Goal: Information Seeking & Learning: Learn about a topic

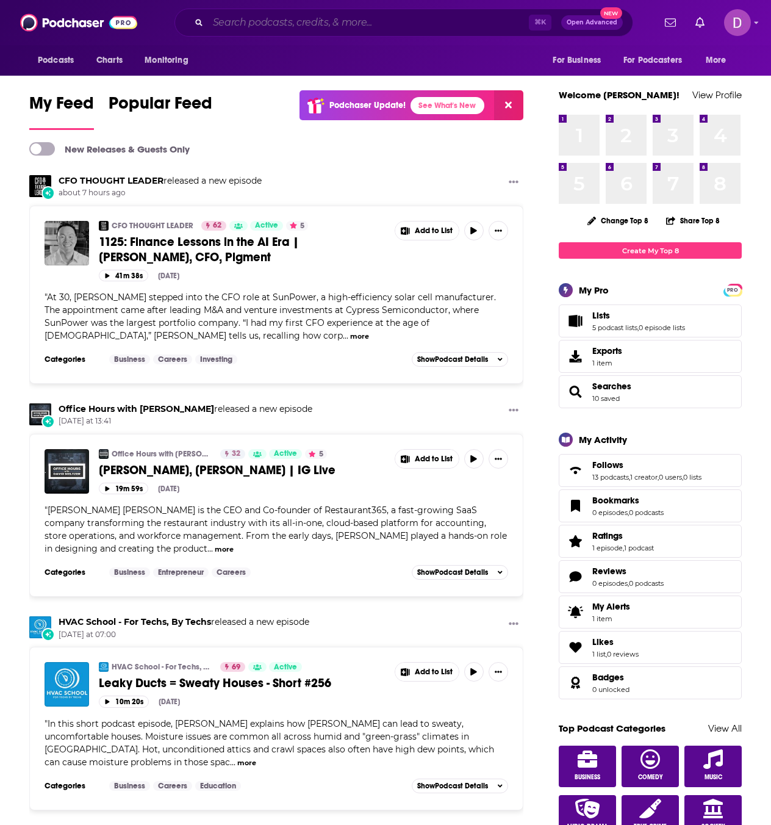
click at [215, 20] on input "Search podcasts, credits, & more..." at bounding box center [368, 23] width 321 height 20
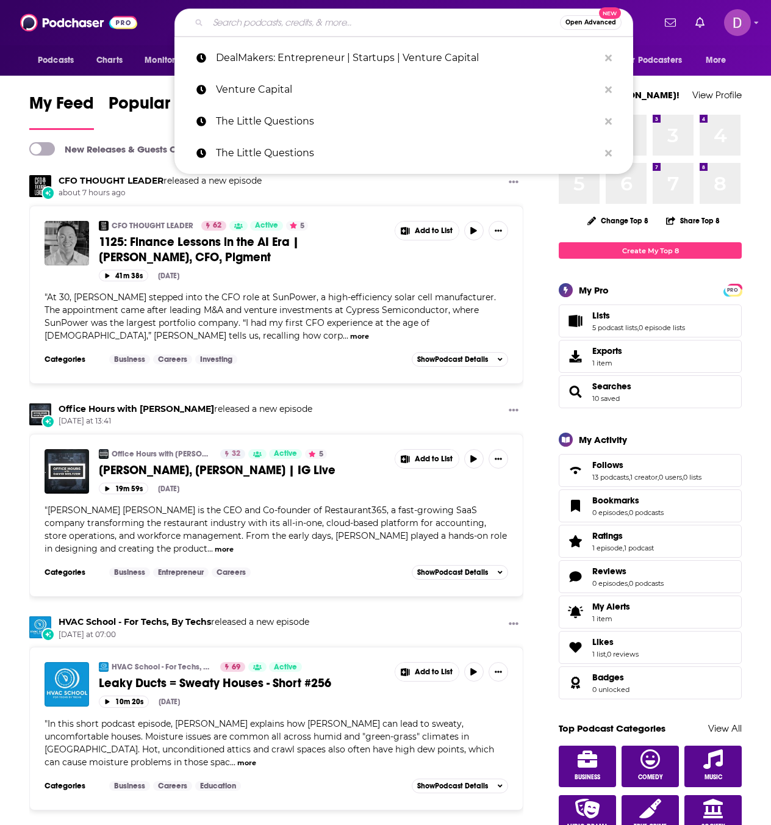
paste input "DealMakers: Entrepreneur | Startups | Venture Capital"
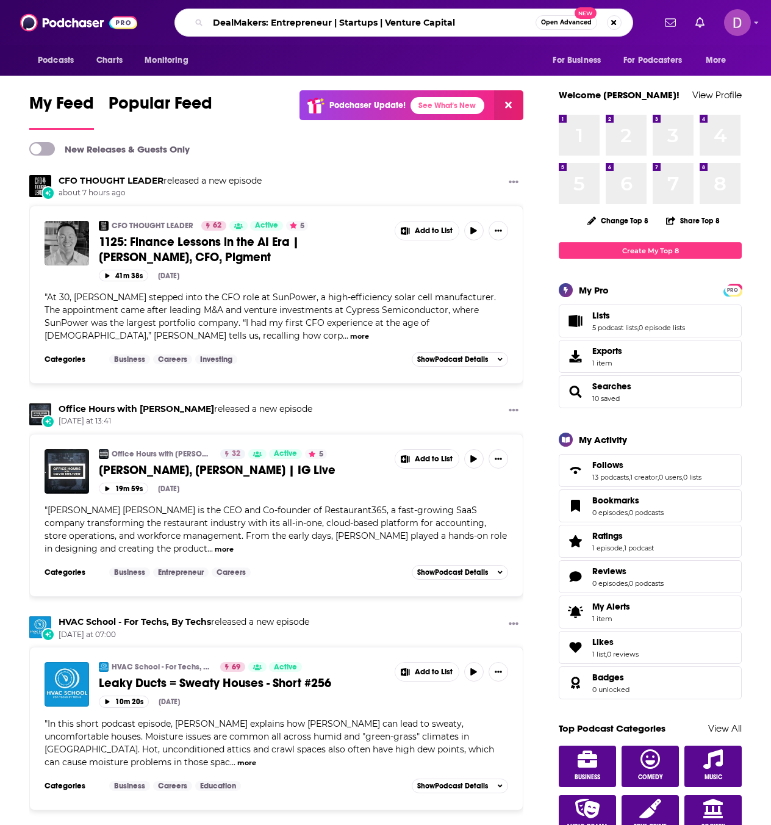
type input "DealMakers: Entrepreneur | Startups | Venture Capital"
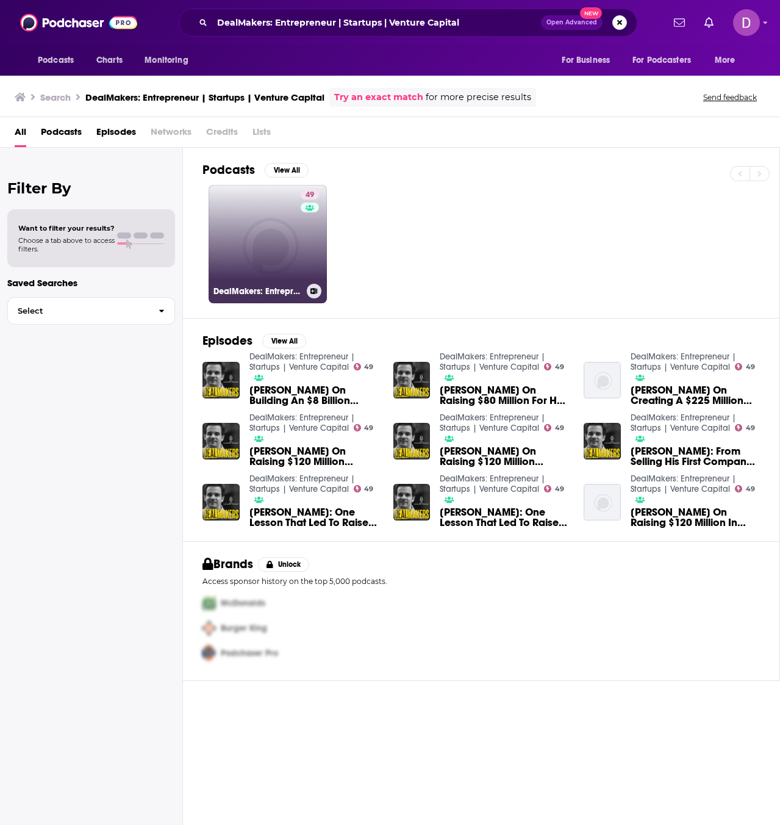
click at [255, 229] on link "49 DealMakers: Entrepreneur | Startups | Venture Capital" at bounding box center [268, 244] width 118 height 118
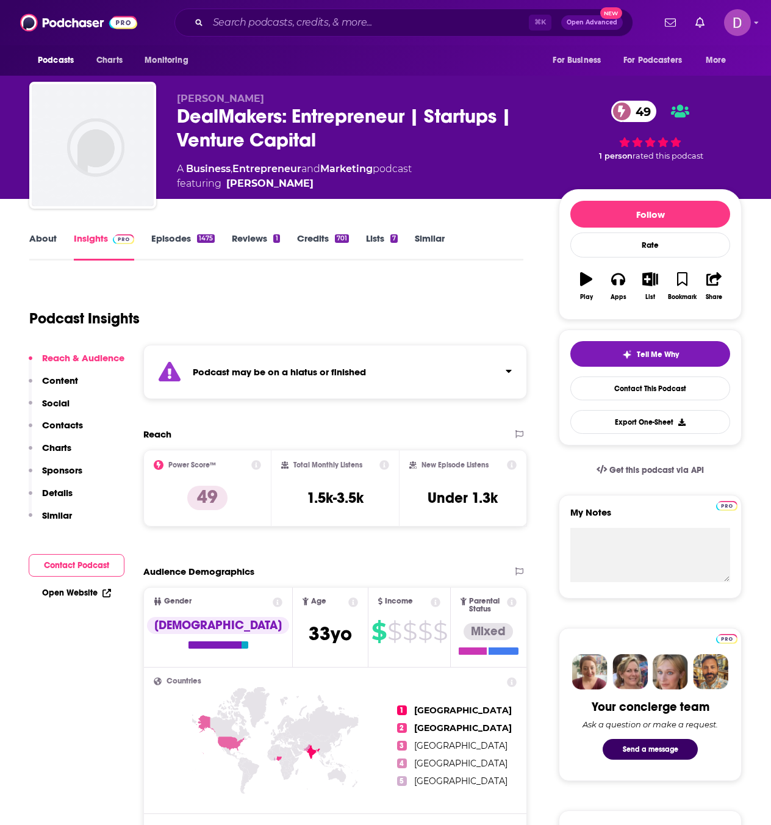
click at [46, 241] on link "About" at bounding box center [42, 246] width 27 height 28
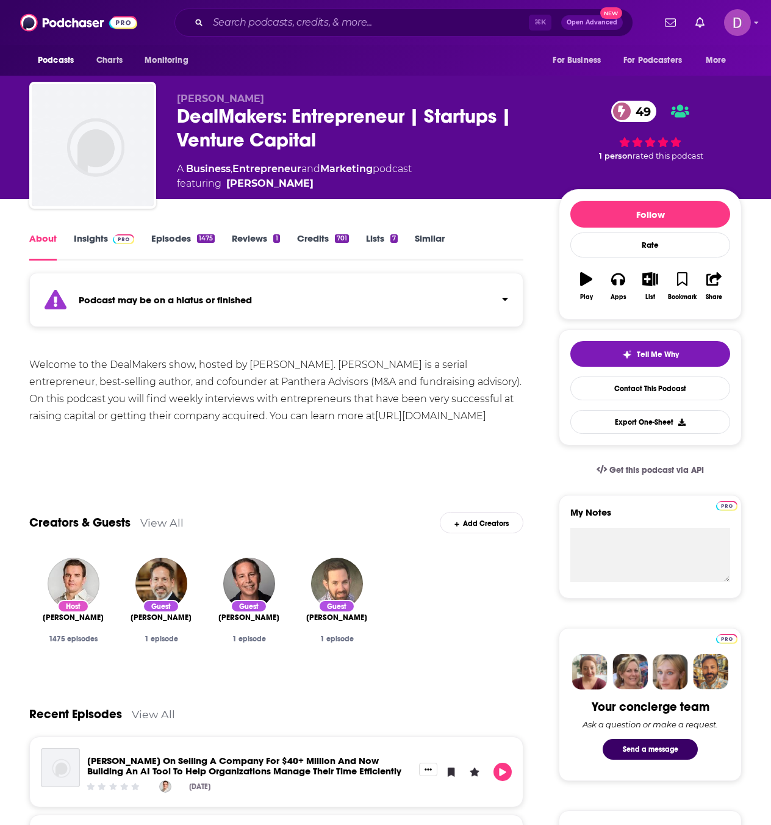
click at [178, 241] on link "Episodes 1475" at bounding box center [182, 246] width 63 height 28
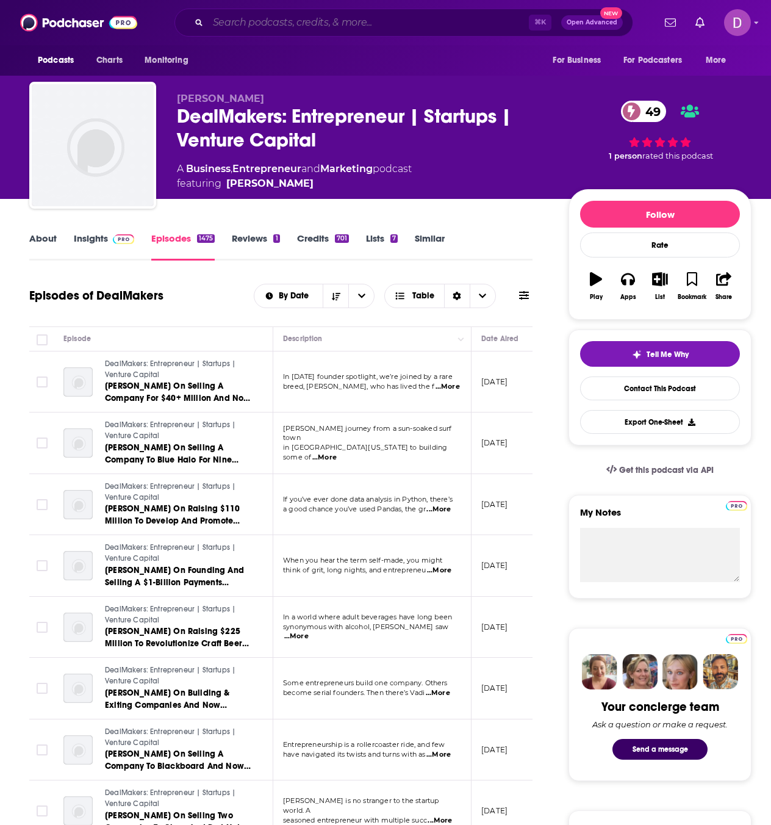
click at [259, 21] on input "Search podcasts, credits, & more..." at bounding box center [368, 23] width 321 height 20
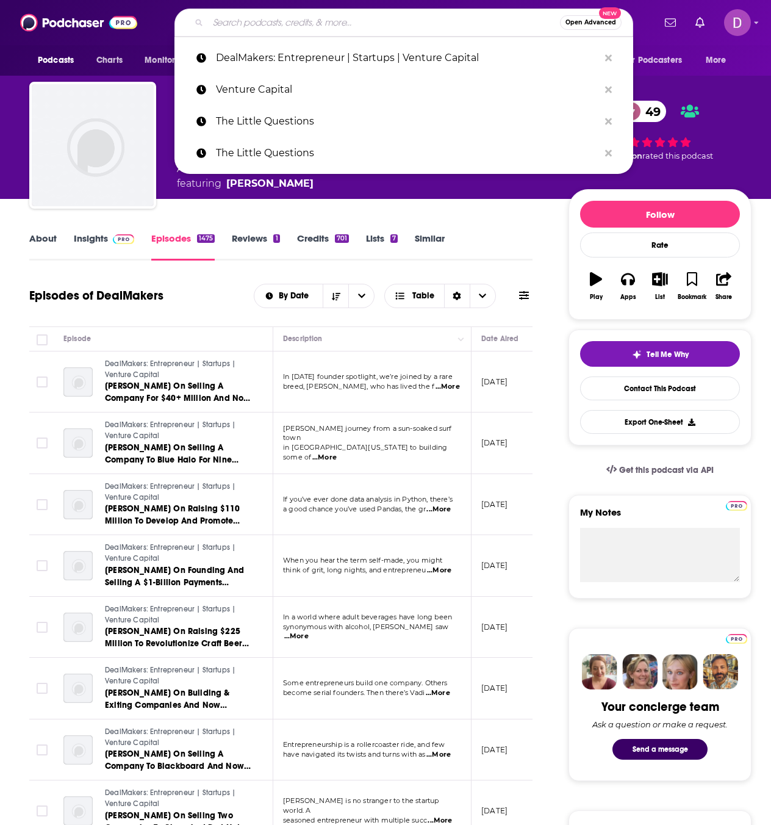
paste input "The Full Ratchet (TFR)"
type input "The Full Ratchet (TFR)"
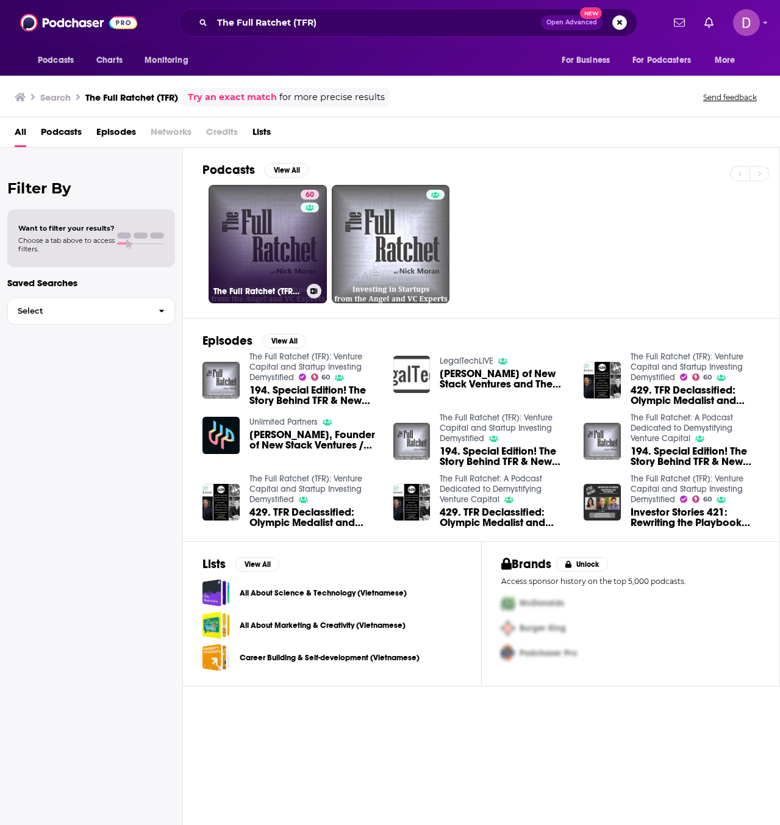
click at [259, 232] on link "60 The Full Ratchet (TFR): Venture Capital and Startup Investing Demystified" at bounding box center [268, 244] width 118 height 118
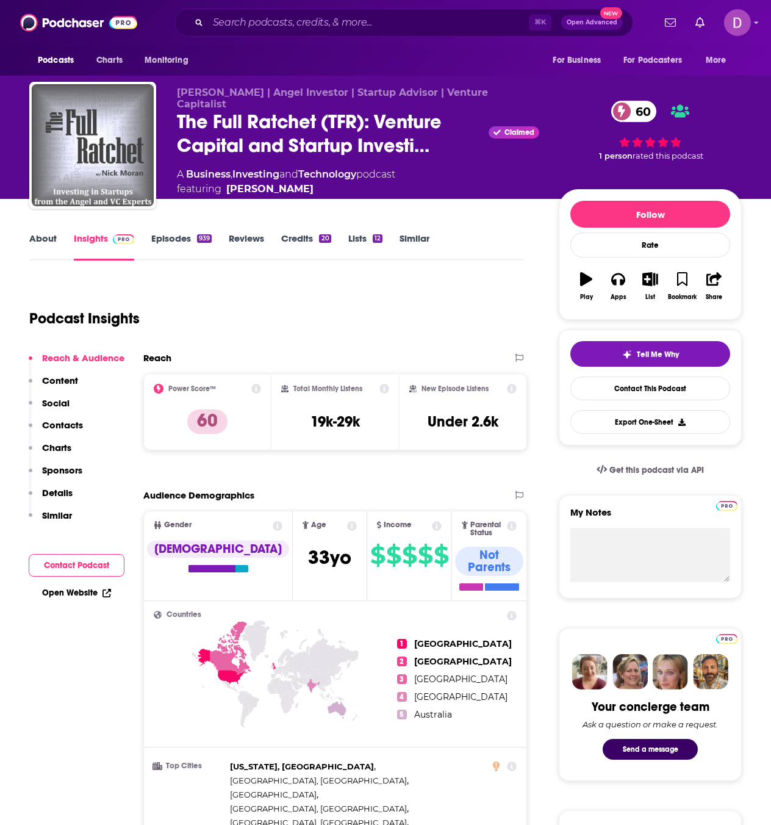
click at [50, 245] on link "About" at bounding box center [42, 246] width 27 height 28
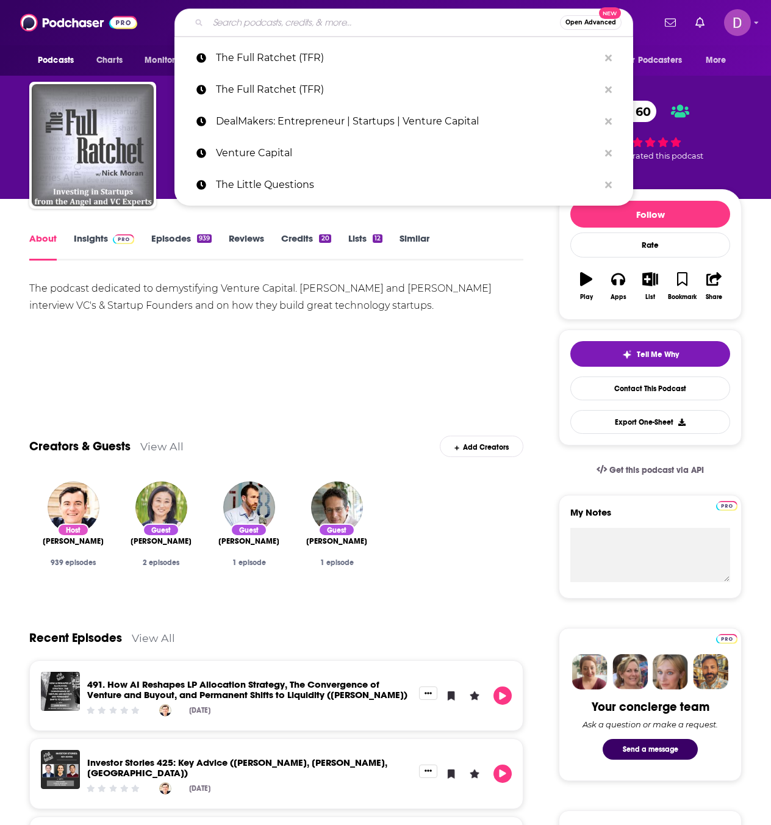
click at [248, 20] on input "Search podcasts, credits, & more..." at bounding box center [384, 23] width 352 height 20
paste input "Venture Unlocked: The playbook for venture capital managers"
type input "Venture Unlocked: The playbook for venture capital managers"
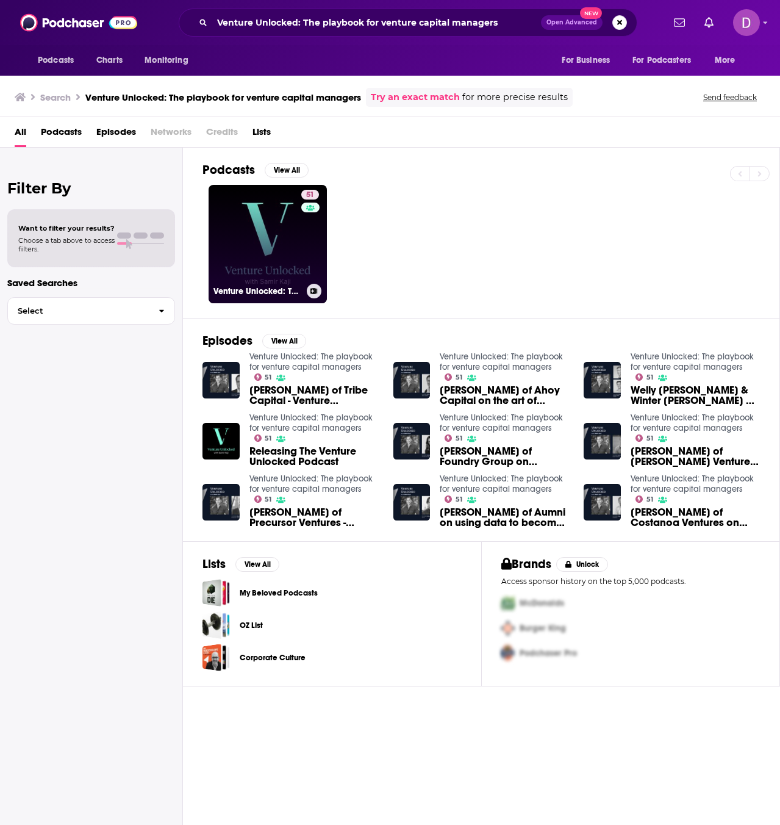
click at [275, 226] on link "51 Venture Unlocked: The playbook for venture capital managers" at bounding box center [268, 244] width 118 height 118
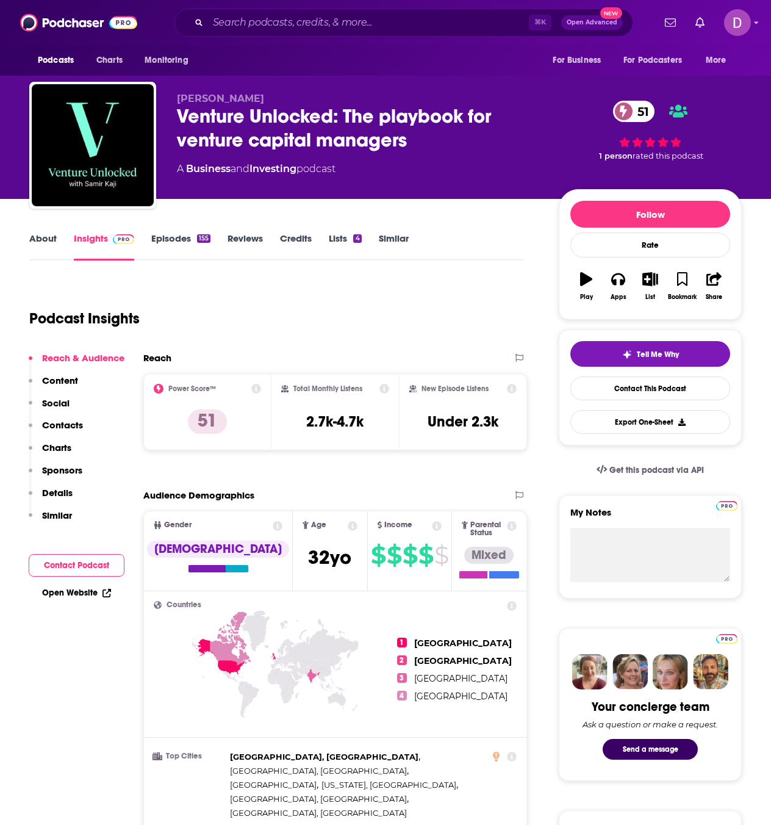
click at [45, 240] on link "About" at bounding box center [42, 246] width 27 height 28
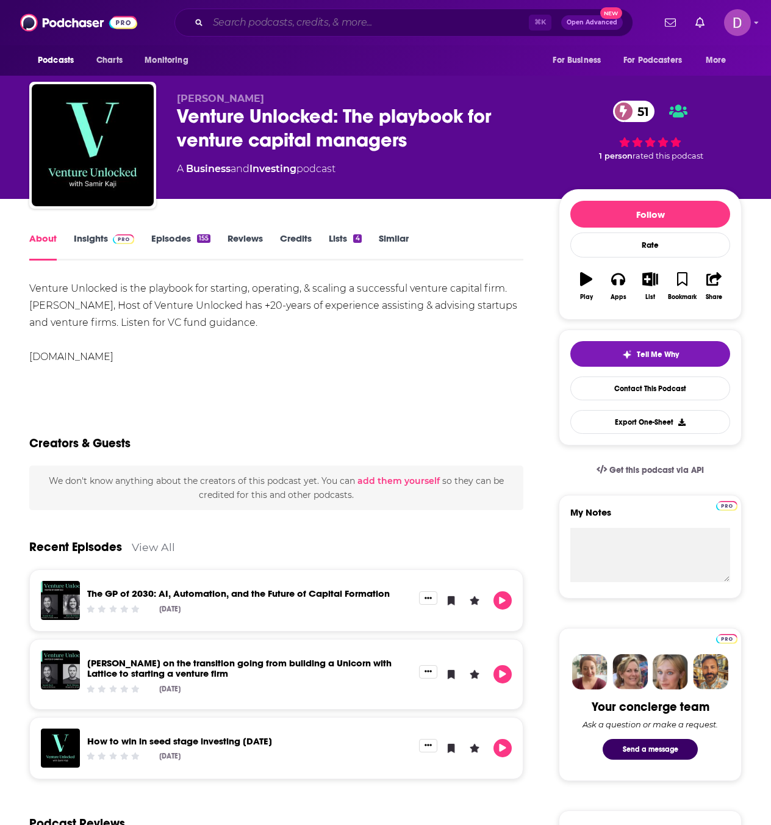
click at [242, 21] on input "Search podcasts, credits, & more..." at bounding box center [368, 23] width 321 height 20
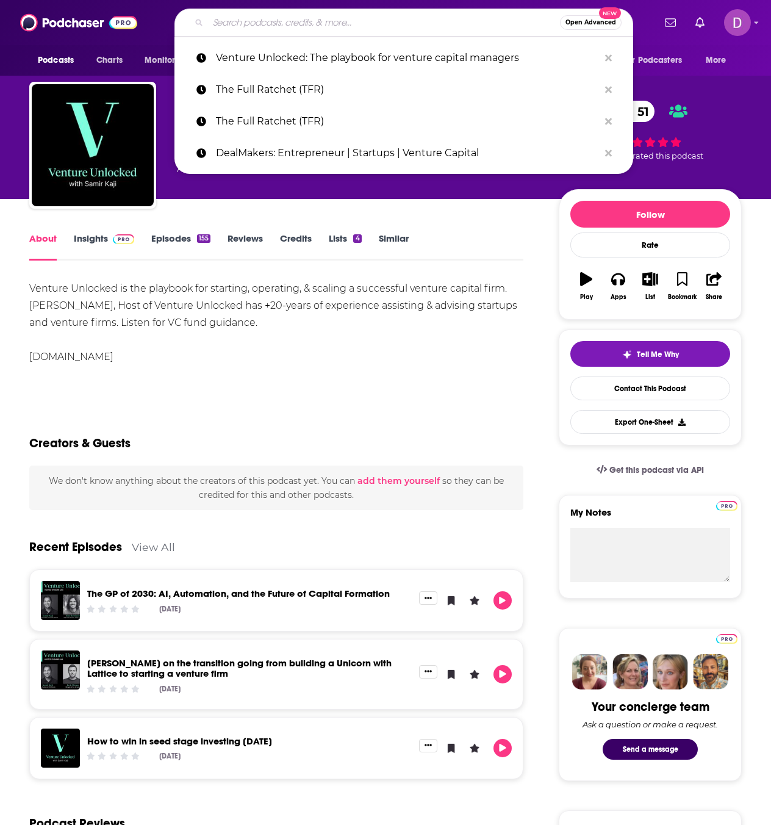
paste input "Origins - Inside Venture Capital, Hosted by a GP and an LP"
type input "Origins - Inside Venture Capital, Hosted by a GP and an LP"
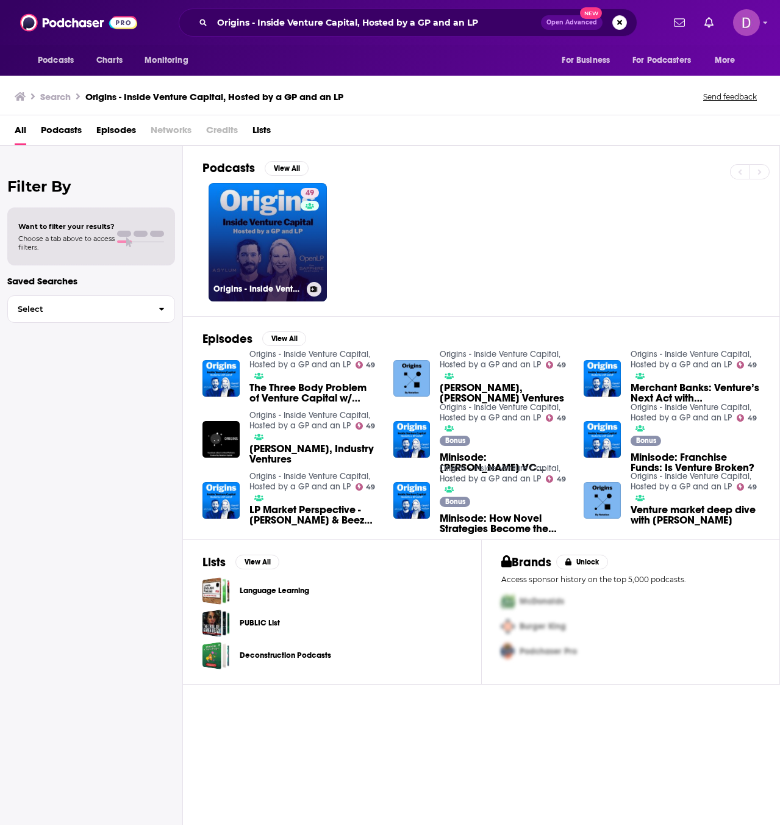
click at [262, 215] on link "49 Origins - Inside Venture Capital, Hosted by a GP and an LP" at bounding box center [268, 242] width 118 height 118
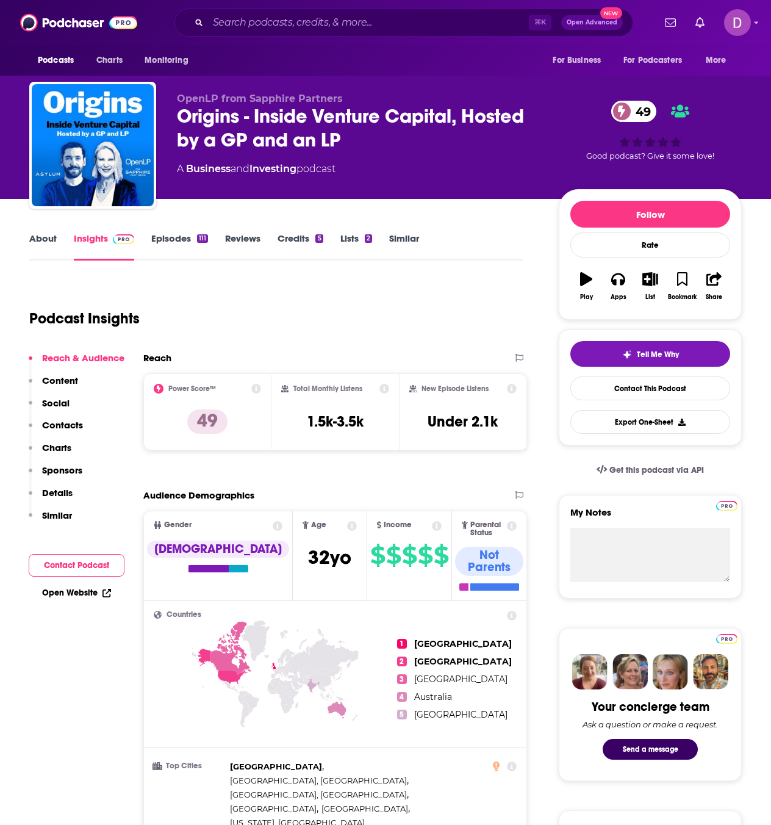
click at [30, 237] on link "About" at bounding box center [42, 246] width 27 height 28
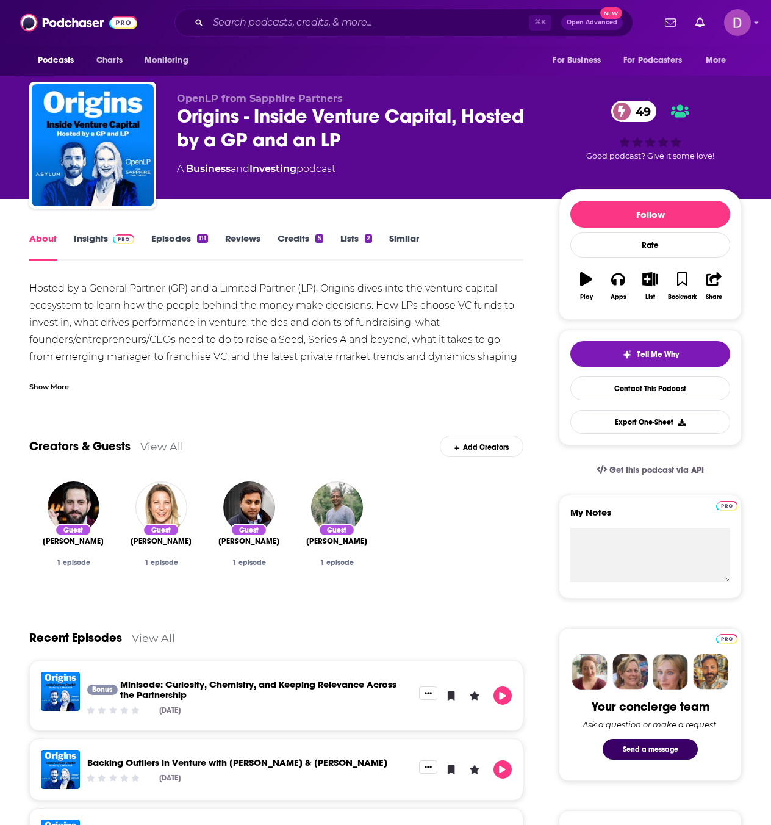
click at [55, 384] on div "Show More" at bounding box center [49, 386] width 40 height 12
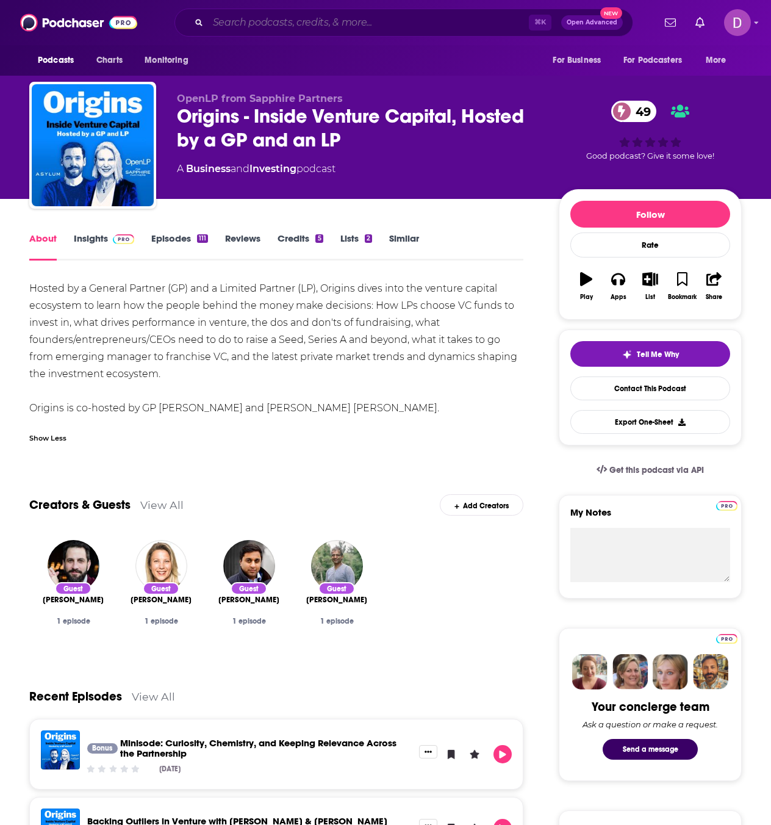
click at [287, 24] on input "Search podcasts, credits, & more..." at bounding box center [368, 23] width 321 height 20
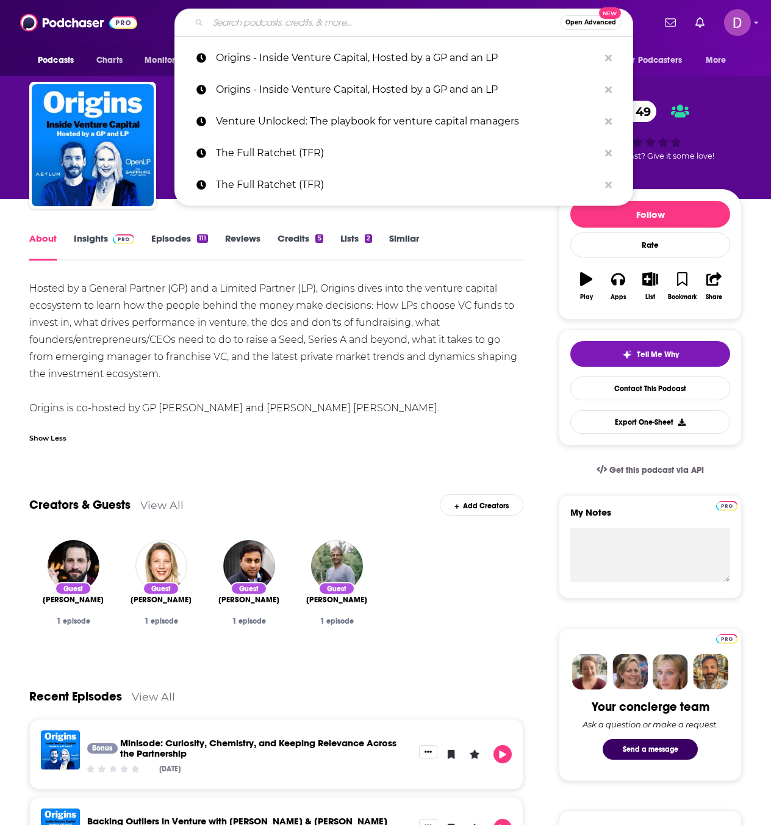
paste input "The Puck: Venture Capital and Beyond"
type input "The Puck: Venture Capital and Beyond"
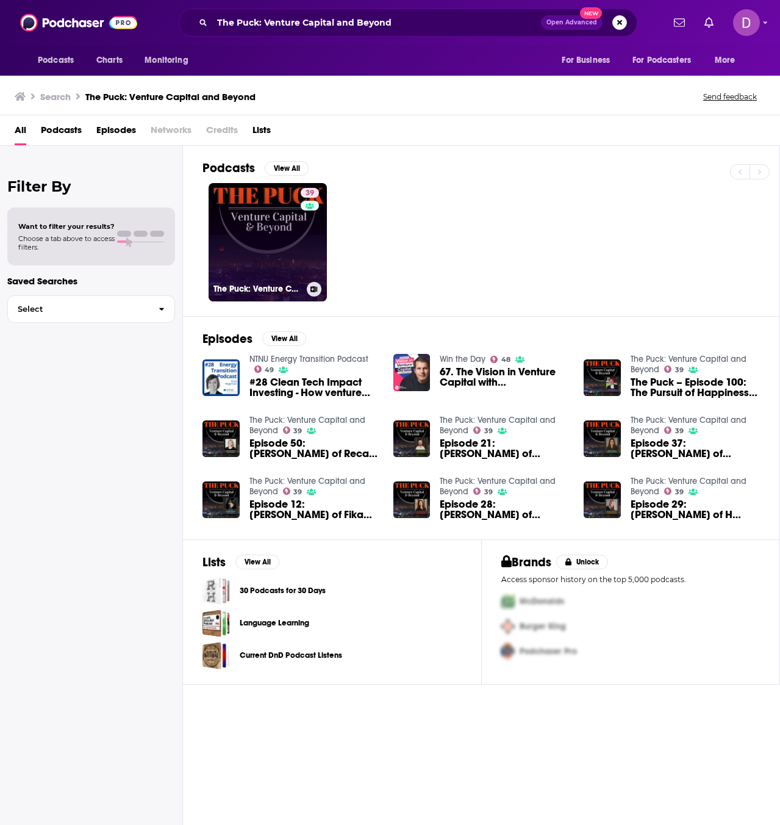
click at [274, 212] on link "39 The Puck: Venture Capital and Beyond" at bounding box center [268, 242] width 118 height 118
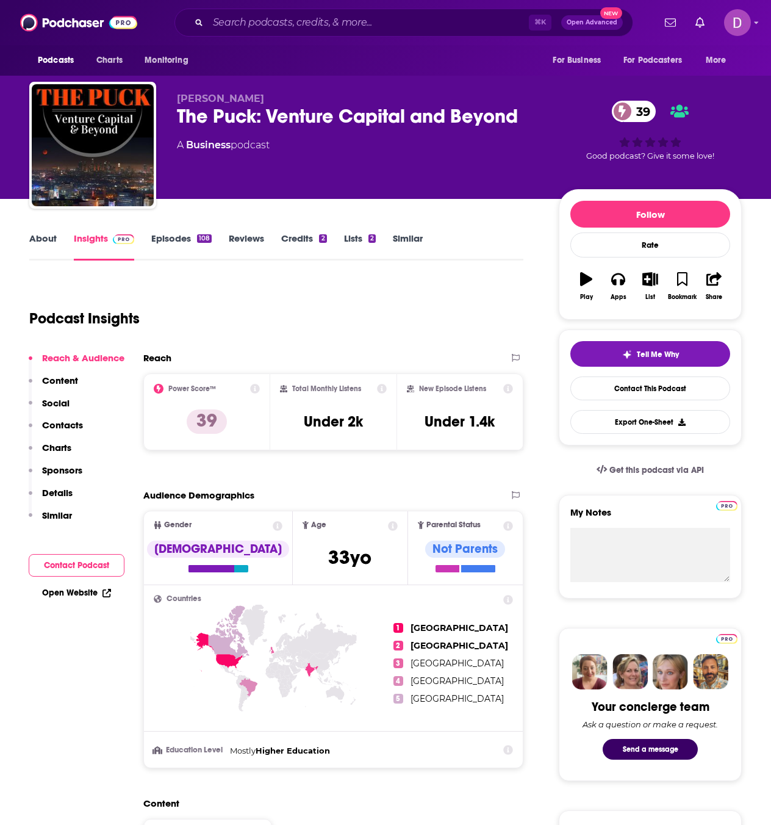
click at [51, 238] on link "About" at bounding box center [42, 246] width 27 height 28
